Goal: Task Accomplishment & Management: Manage account settings

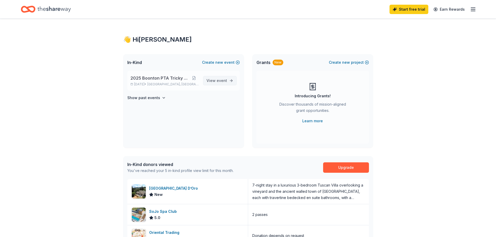
click at [219, 79] on span "event" at bounding box center [222, 80] width 10 height 4
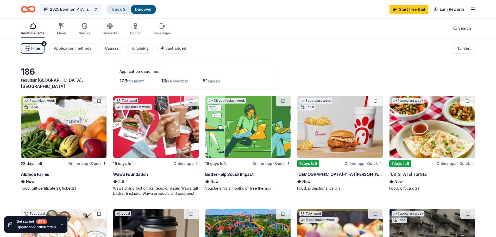
click at [122, 9] on link "Track · 2" at bounding box center [118, 9] width 15 height 4
click at [122, 11] on link "Track · 2" at bounding box center [118, 9] width 15 height 4
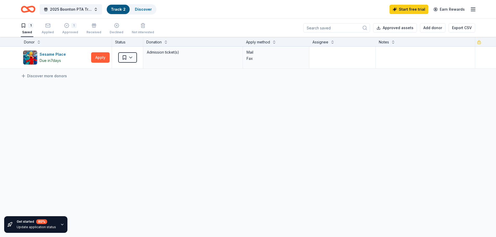
click at [244, 96] on div "Sesame Place Due [DATE] Apply Saved Admission ticket(s) Mail Fax Discover more …" at bounding box center [248, 107] width 496 height 120
click at [99, 58] on button "Apply" at bounding box center [100, 57] width 19 height 10
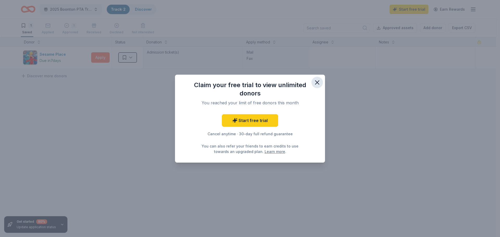
click at [321, 84] on icon "button" at bounding box center [317, 82] width 7 height 7
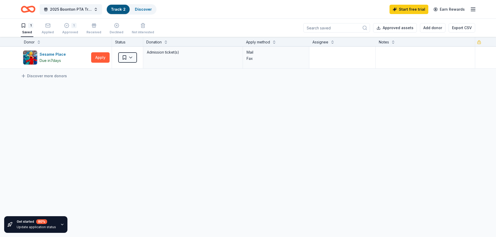
click at [179, 28] on div "1 Saved Applied 1 Approved Received Declined Not interested Approved assets Add…" at bounding box center [248, 28] width 455 height 18
click at [71, 99] on div "Sesame Place Due [DATE] Apply Saved Admission ticket(s) Mail Fax Discover more …" at bounding box center [248, 107] width 496 height 120
click at [28, 27] on div "1" at bounding box center [27, 25] width 13 height 5
click at [50, 29] on div "Applied" at bounding box center [48, 28] width 12 height 11
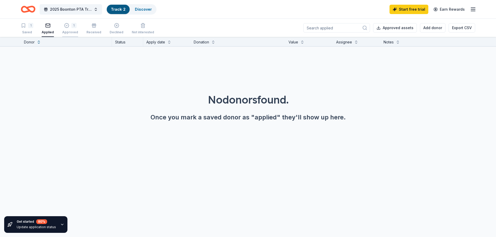
click at [71, 27] on div "1" at bounding box center [73, 25] width 5 height 5
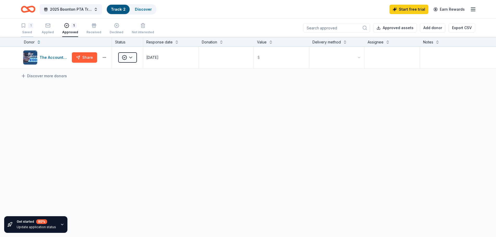
click at [32, 28] on div "1 Saved" at bounding box center [27, 28] width 13 height 11
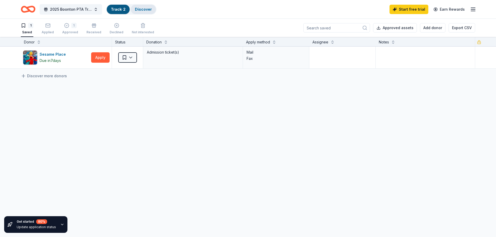
click at [140, 10] on link "Discover" at bounding box center [143, 9] width 17 height 4
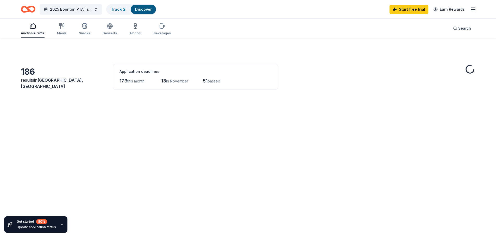
click at [119, 28] on div "Auction & raffle Meals Snacks Desserts Alcohol Beverages" at bounding box center [96, 29] width 150 height 17
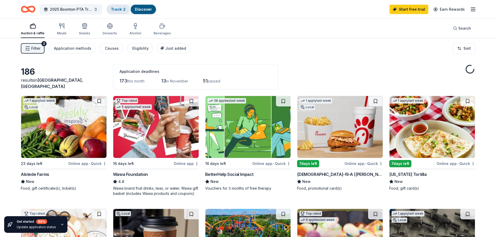
click at [120, 9] on link "Track · 2" at bounding box center [118, 9] width 15 height 4
click at [117, 9] on link "Track · 2" at bounding box center [118, 9] width 15 height 4
click at [122, 10] on link "Track · 2" at bounding box center [118, 9] width 15 height 4
click at [120, 7] on div "Track · 2" at bounding box center [118, 9] width 23 height 9
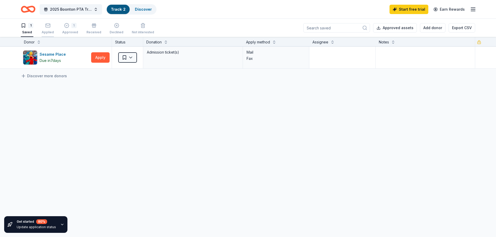
click at [51, 29] on div "Applied" at bounding box center [48, 28] width 12 height 11
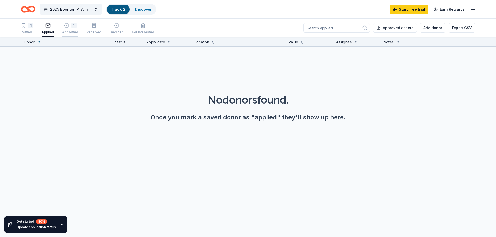
click at [64, 31] on div "Approved" at bounding box center [70, 32] width 16 height 4
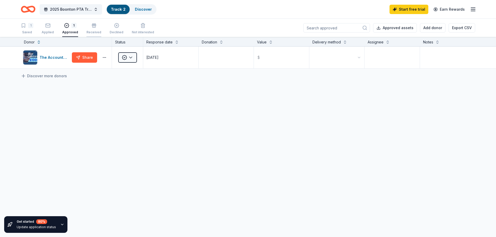
click at [93, 30] on div "Received" at bounding box center [94, 28] width 15 height 11
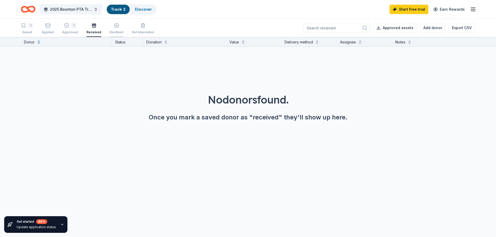
click at [117, 30] on div "Declined" at bounding box center [117, 28] width 14 height 11
click at [133, 90] on div "No donors found. Once you mark a saved donor as "declined" they'll show up here." at bounding box center [248, 93] width 496 height 92
click at [406, 77] on div "No donors found. Once you mark a saved donor as "declined" they'll show up here." at bounding box center [248, 93] width 496 height 92
click at [24, 28] on icon "button" at bounding box center [23, 25] width 5 height 5
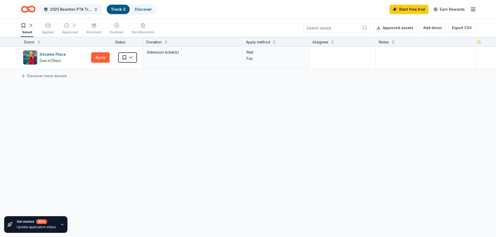
click at [71, 87] on div "Sesame Place Due [DATE] Apply Saved Admission ticket(s) Mail Fax Discover more …" at bounding box center [248, 107] width 496 height 120
click at [66, 28] on div "1 Approved" at bounding box center [70, 28] width 16 height 11
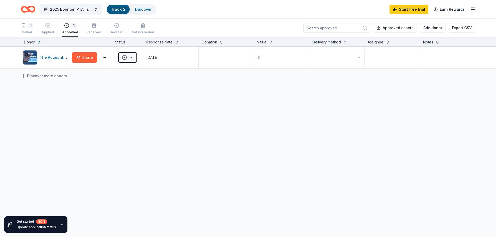
click at [130, 106] on div "The Accounting Doctor Share Approved [DATE] $ Discover more donors" at bounding box center [248, 107] width 496 height 120
click at [183, 21] on div "1 Saved Applied 1 Approved Received Declined Not interested Approved assets Add…" at bounding box center [248, 28] width 455 height 18
click at [187, 11] on div "2025 Boonton PTA Tricky Tray Track · 2 Discover Start free trial Earn Rewards" at bounding box center [248, 9] width 455 height 12
click at [95, 30] on div "Received" at bounding box center [94, 32] width 15 height 4
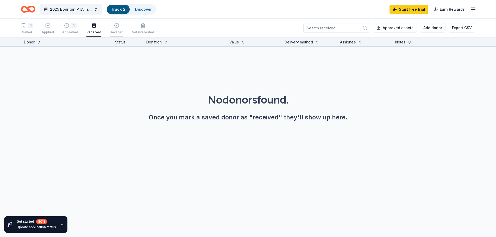
click at [118, 32] on div "Declined" at bounding box center [117, 32] width 14 height 4
click at [134, 92] on div "No donors found. Once you mark a saved donor as "declined" they'll show up here." at bounding box center [248, 93] width 496 height 92
click at [61, 122] on div "No donors found. Once you mark a saved donor as "declined" they'll show up here." at bounding box center [248, 93] width 496 height 92
click at [134, 28] on div "button" at bounding box center [143, 25] width 22 height 5
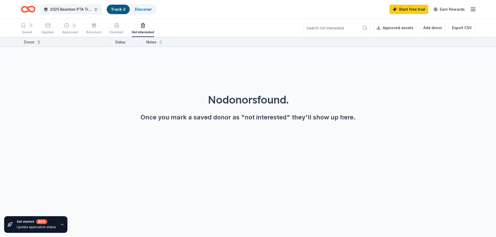
click at [126, 95] on div "No donors found." at bounding box center [248, 100] width 471 height 15
click at [114, 9] on link "Track · 2" at bounding box center [118, 9] width 15 height 4
click at [141, 10] on link "Discover" at bounding box center [143, 9] width 17 height 4
click at [184, 28] on div "1 Saved Applied 1 Approved Received Declined Not interested Approved assets Add…" at bounding box center [248, 28] width 455 height 18
